Goal: Task Accomplishment & Management: Use online tool/utility

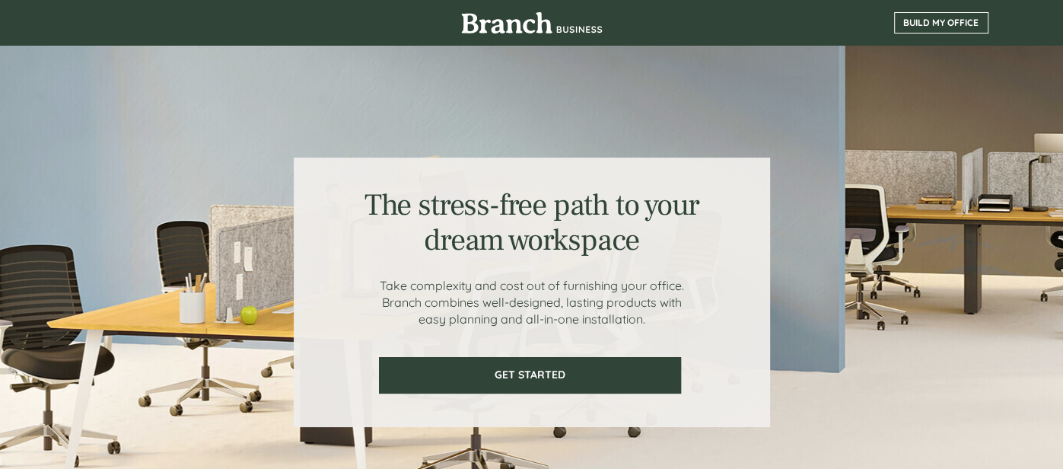
click at [917, 24] on span "BUILD MY OFFICE" at bounding box center [941, 23] width 93 height 11
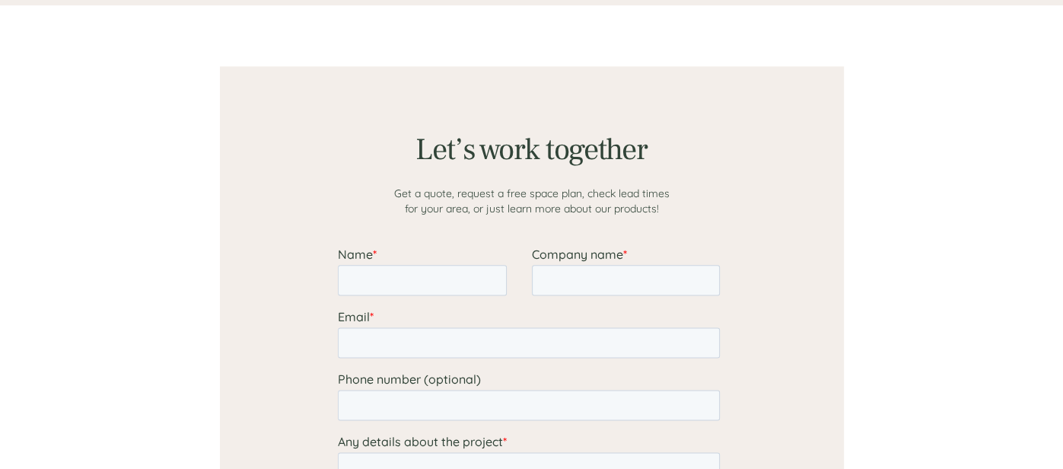
scroll to position [1181, 0]
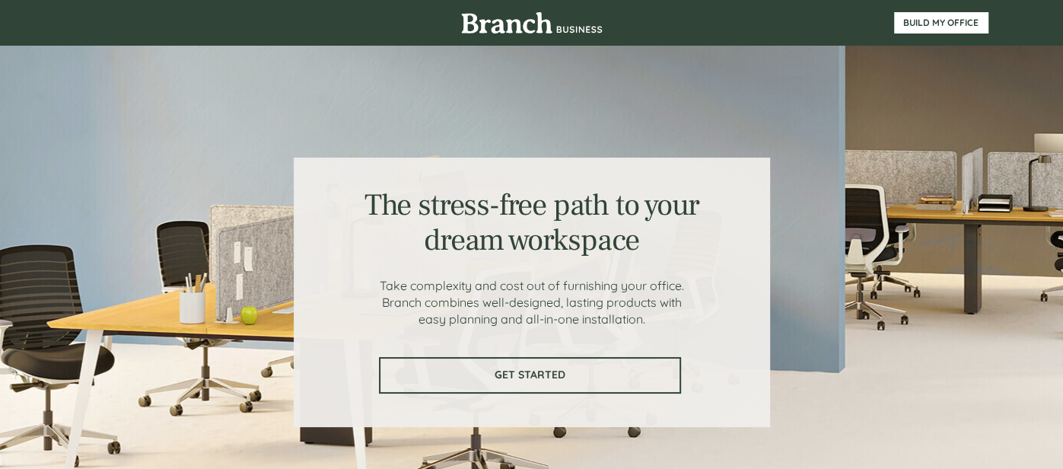
click at [545, 369] on span "GET STARTED" at bounding box center [530, 374] width 299 height 13
